Goal: Information Seeking & Learning: Understand process/instructions

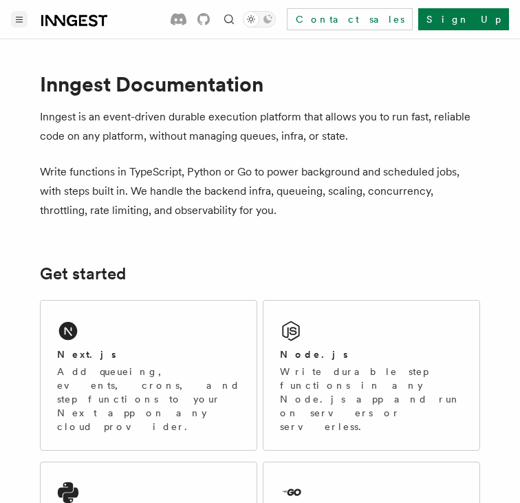
click at [19, 25] on button "Toggle navigation" at bounding box center [19, 19] width 16 height 16
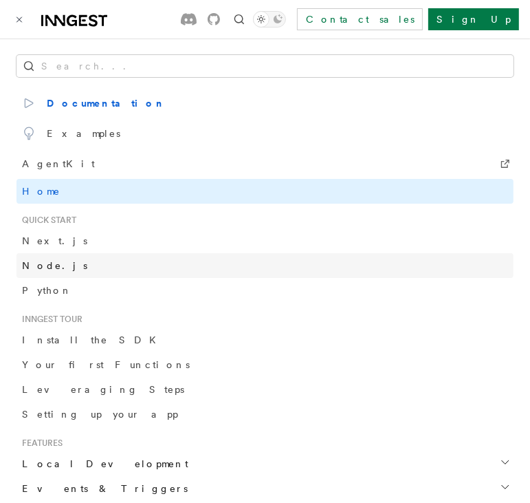
click at [110, 259] on link "Node.js" at bounding box center [264, 265] width 497 height 25
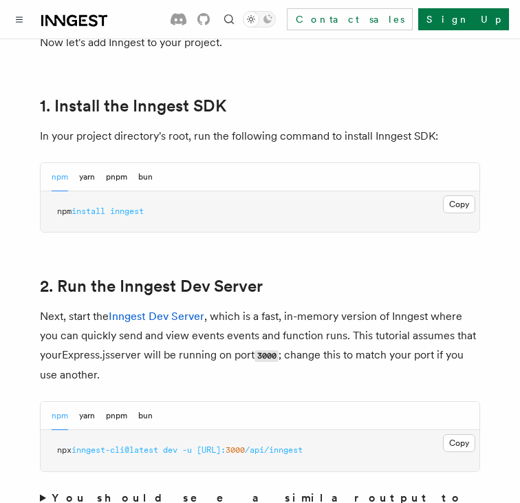
scroll to position [894, 0]
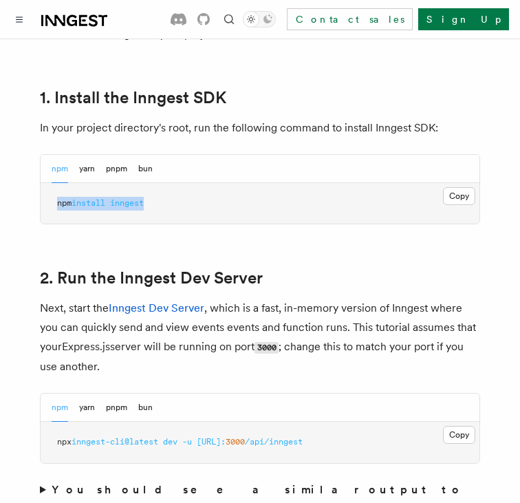
drag, startPoint x: 165, startPoint y: 204, endPoint x: 52, endPoint y: 197, distance: 113.6
click at [52, 197] on pre "npm install inngest" at bounding box center [260, 203] width 439 height 41
copy span "npm install inngest"
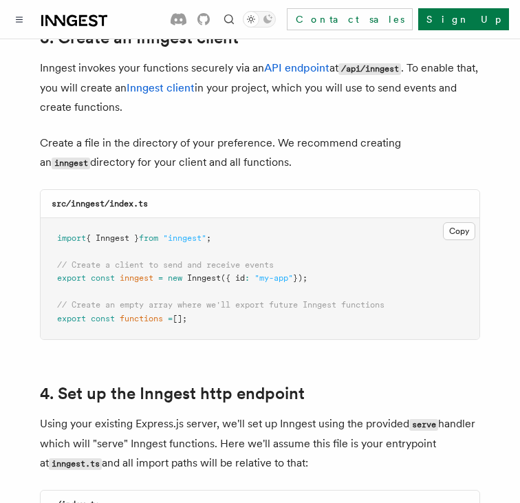
scroll to position [1787, 0]
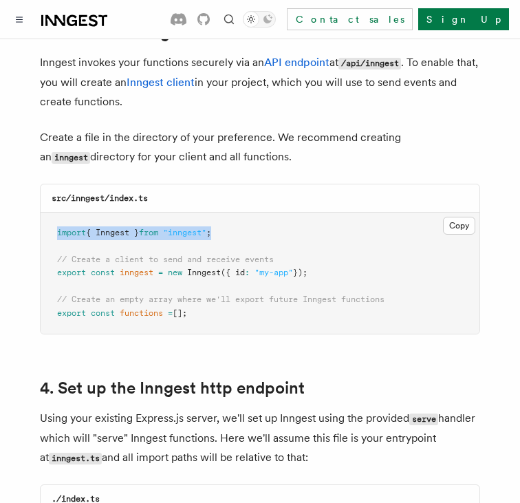
drag, startPoint x: 58, startPoint y: 215, endPoint x: 245, endPoint y: 218, distance: 187.0
click at [245, 218] on pre "import { Inngest } from "inngest" ; // Create a client to send and receive even…" at bounding box center [260, 273] width 439 height 122
copy span "import { Inngest } from "inngest" ;"
drag, startPoint x: 327, startPoint y: 256, endPoint x: 47, endPoint y: 259, distance: 280.5
click at [47, 259] on pre "import { Inngest } from "inngest" ; // Create a client to send and receive even…" at bounding box center [260, 273] width 439 height 122
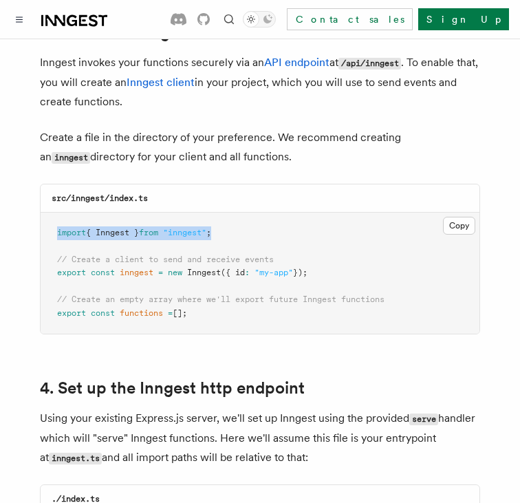
copy span "export const inngest = new Inngest ({ id : "my-app" });"
drag, startPoint x: 58, startPoint y: 278, endPoint x: 223, endPoint y: 298, distance: 166.2
click at [225, 301] on pre "import { Inngest } from "inngest" ; // Create a client to send and receive even…" at bounding box center [260, 273] width 439 height 122
copy code "// Create an empty array where we'll export future Inngest functions export con…"
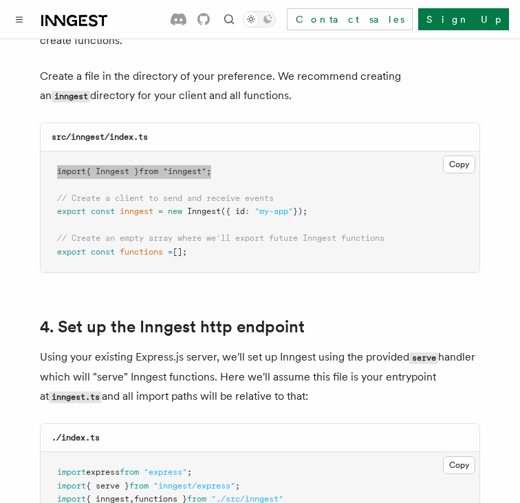
scroll to position [2062, 0]
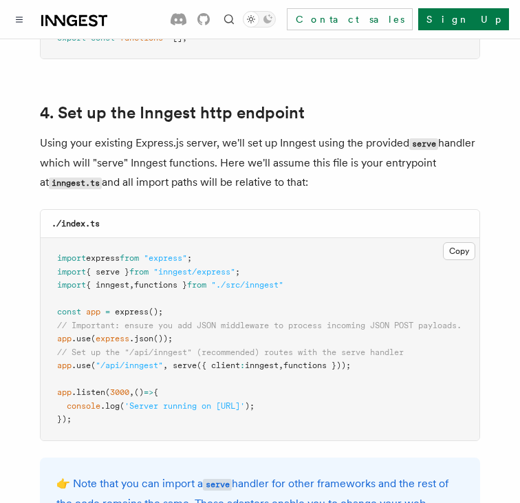
drag, startPoint x: 176, startPoint y: 350, endPoint x: 371, endPoint y: 350, distance: 195.2
click at [371, 350] on pre "import express from "express" ; import { serve } from "inngest/express" ; impor…" at bounding box center [260, 339] width 439 height 202
copy span "serve ({ client : inngest , functions }));"
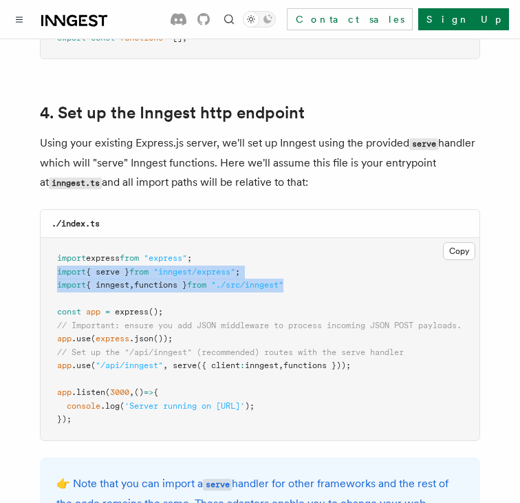
drag, startPoint x: 57, startPoint y: 254, endPoint x: 329, endPoint y: 270, distance: 272.0
click at [329, 270] on pre "import express from "express" ; import { serve } from "inngest/express" ; impor…" at bounding box center [260, 339] width 439 height 202
copy code "import { serve } from "inngest/express" ; import { inngest , functions } from "…"
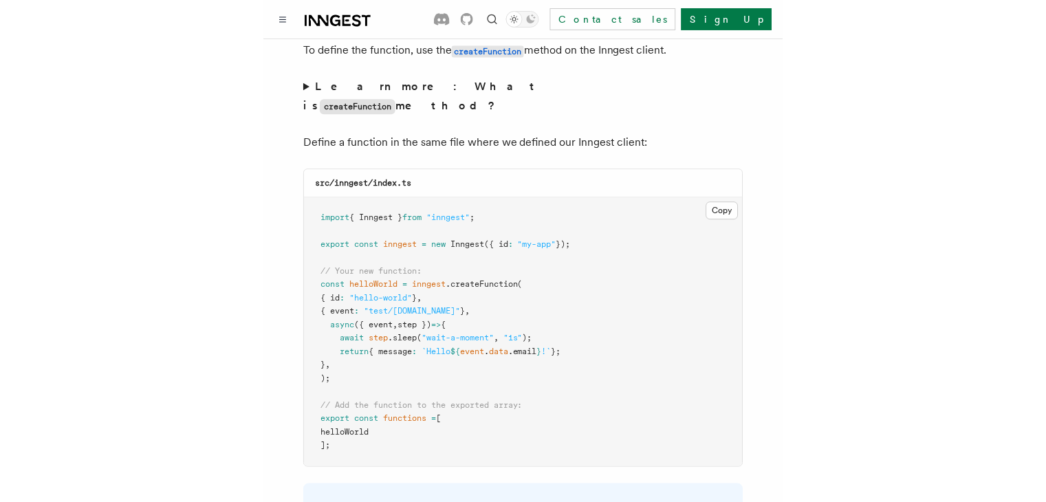
scroll to position [2750, 0]
